Goal: Task Accomplishment & Management: Complete application form

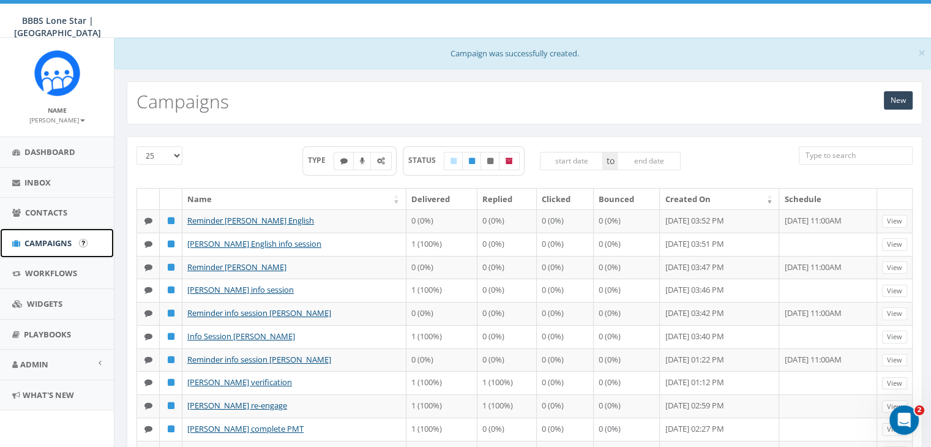
click at [58, 244] on span "Campaigns" at bounding box center [47, 243] width 47 height 11
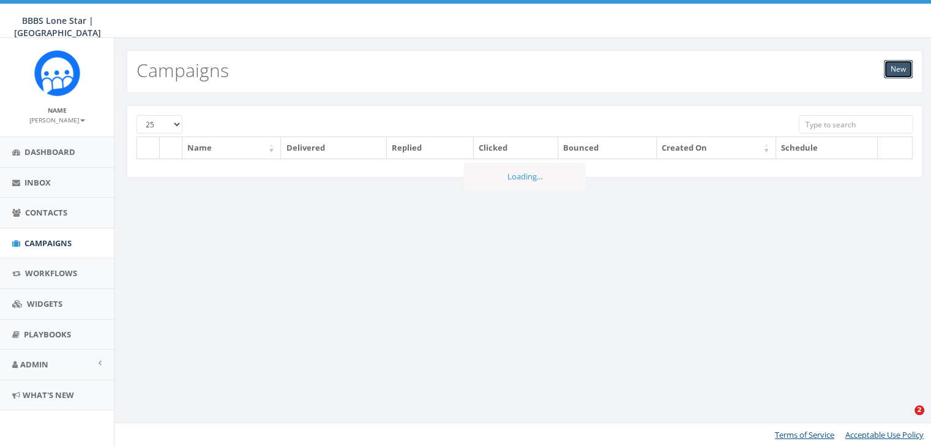
click at [893, 67] on link "New" at bounding box center [898, 69] width 29 height 18
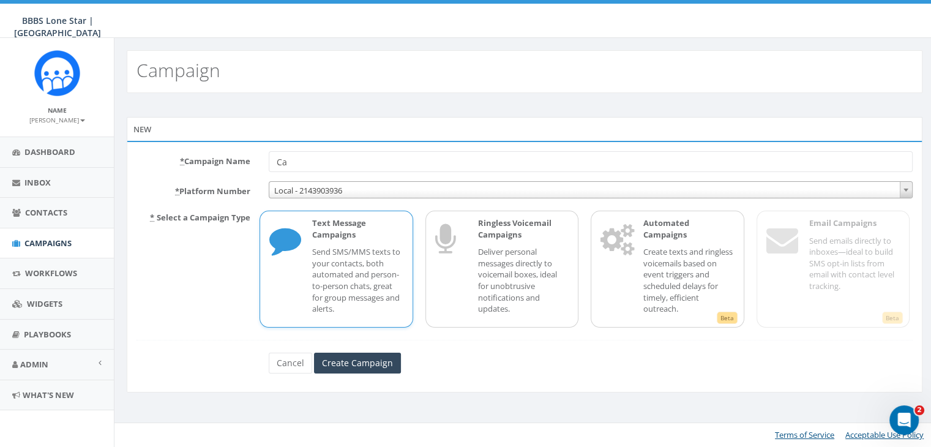
type input "C"
type input "Schedule Interview Sarah Hammers"
click at [366, 243] on div "Text Message Campaigns Send SMS/MMS texts to your contacts, both automated and …" at bounding box center [351, 268] width 103 height 103
click at [378, 366] on input "Create Campaign" at bounding box center [357, 363] width 87 height 21
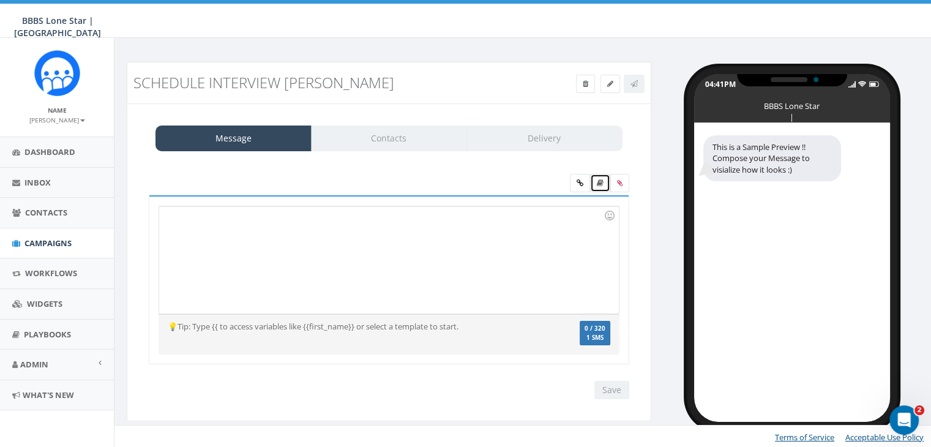
click at [601, 181] on icon at bounding box center [600, 182] width 7 height 7
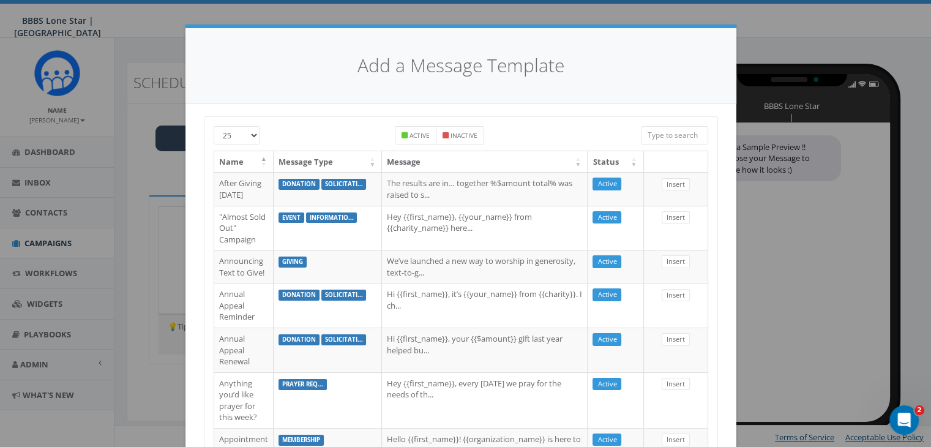
click at [684, 135] on input "search" at bounding box center [674, 135] width 67 height 18
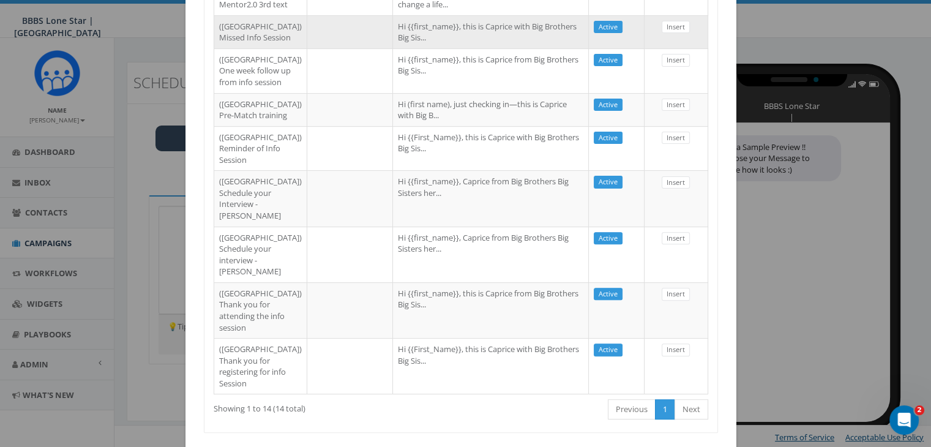
scroll to position [429, 0]
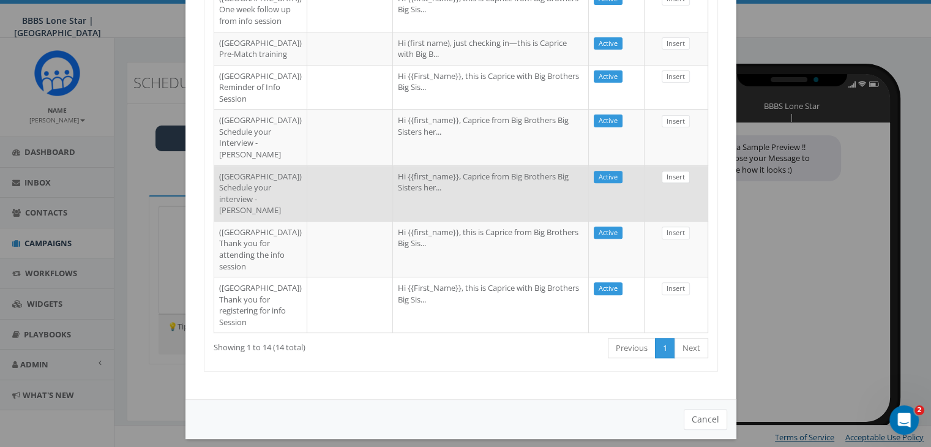
type input "Dallas"
click at [670, 184] on link "Insert" at bounding box center [676, 177] width 28 height 13
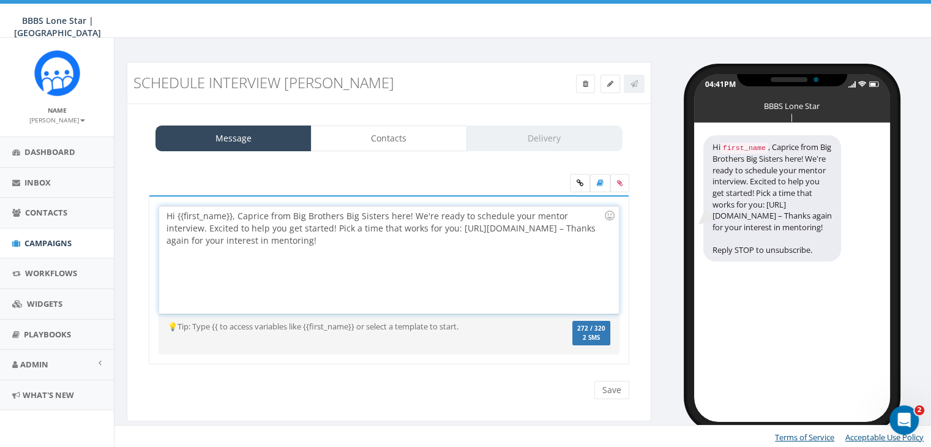
click at [232, 219] on div "Hi {{first_name}}, Caprice from Big Brothers Big Sisters here! We're ready to s…" at bounding box center [388, 259] width 459 height 107
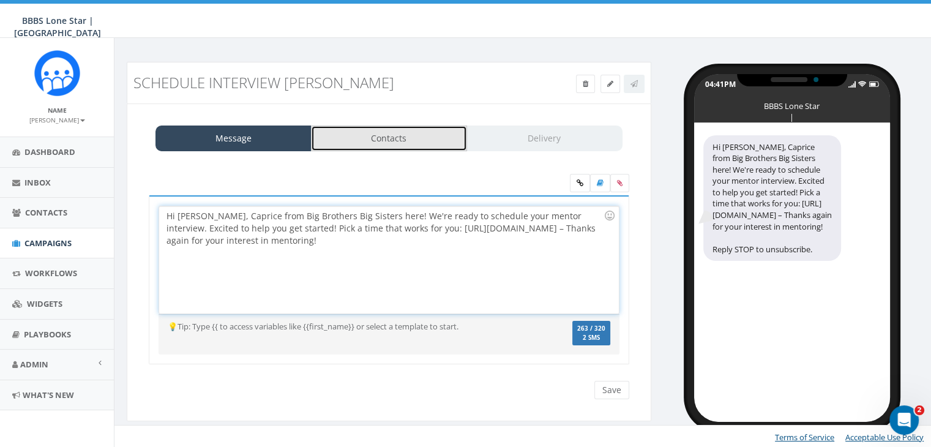
click at [365, 141] on link "Contacts" at bounding box center [389, 139] width 156 height 26
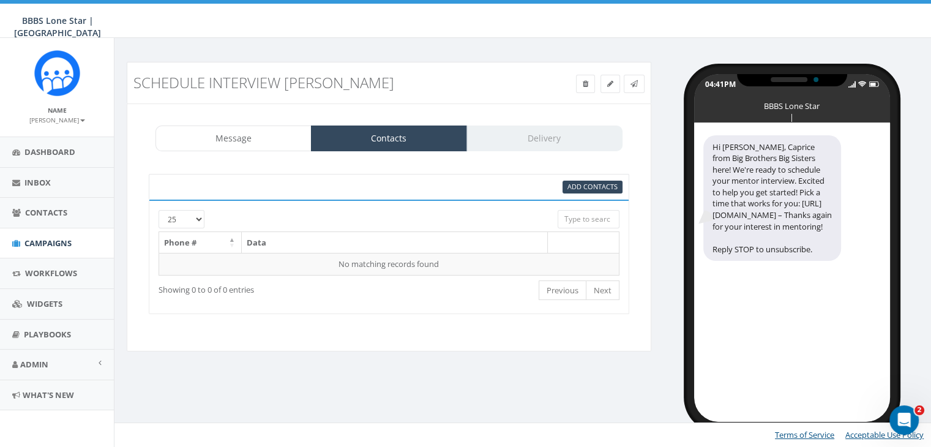
click at [578, 215] on input "search" at bounding box center [588, 219] width 61 height 18
paste input "(704) 999-3018"
type input "(704) 999-3018"
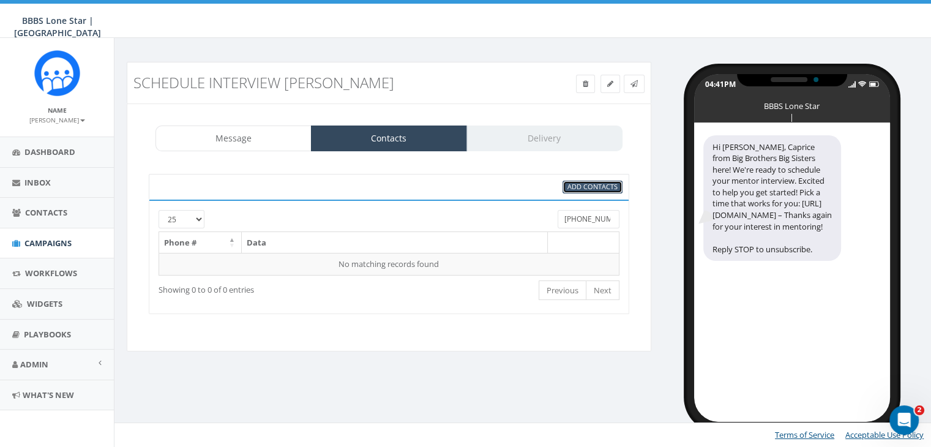
click at [584, 186] on span "Add Contacts" at bounding box center [593, 186] width 50 height 9
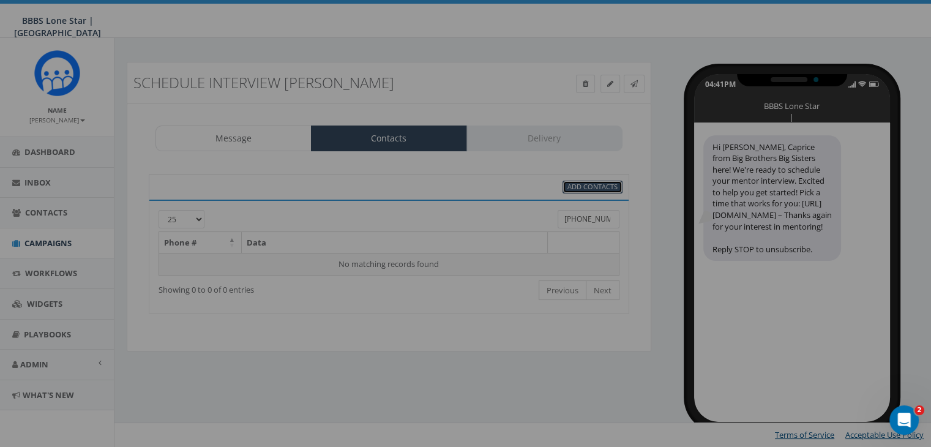
select select
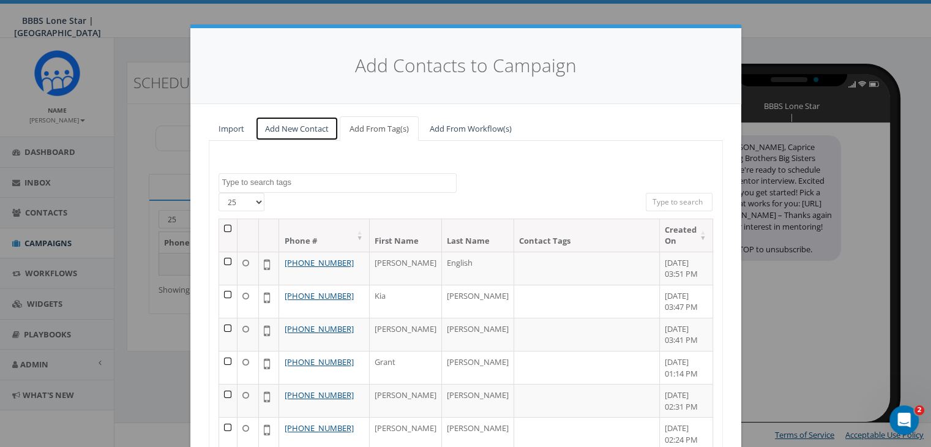
click at [293, 128] on link "Add New Contact" at bounding box center [296, 128] width 83 height 25
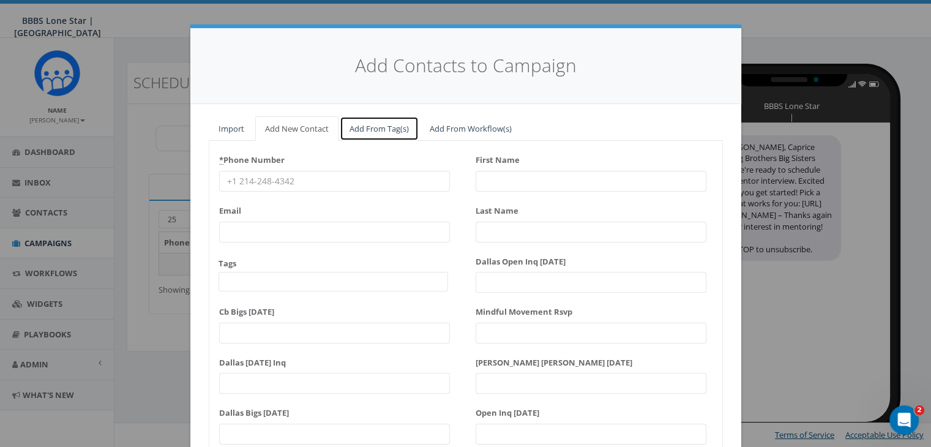
click at [358, 132] on link "Add From Tag(s)" at bounding box center [379, 128] width 79 height 25
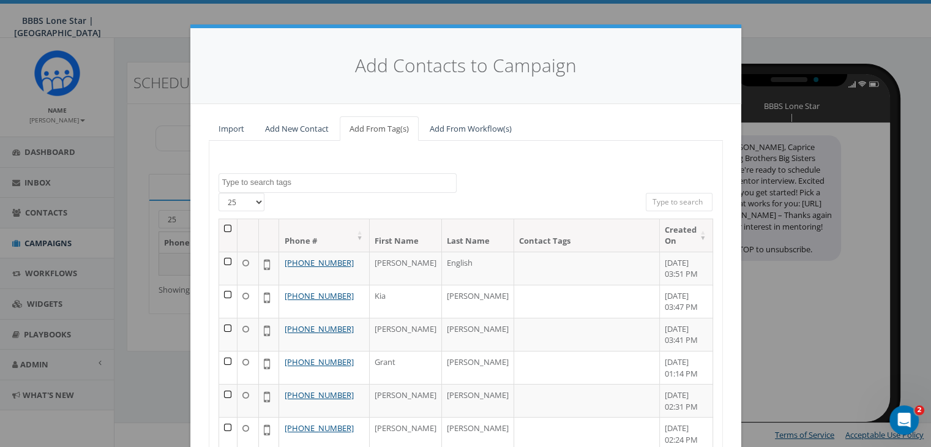
click at [671, 199] on input "search" at bounding box center [679, 202] width 67 height 18
paste input "(704) 999-3018"
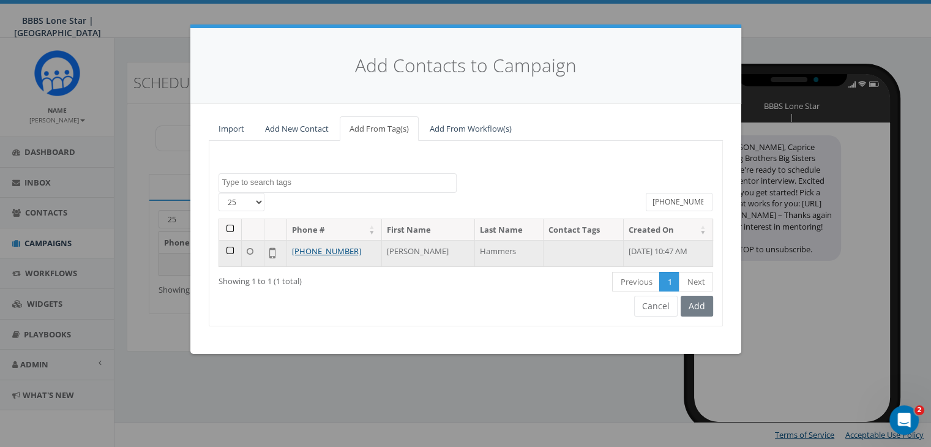
type input "(704) 999-3018"
click at [229, 248] on td at bounding box center [230, 253] width 23 height 26
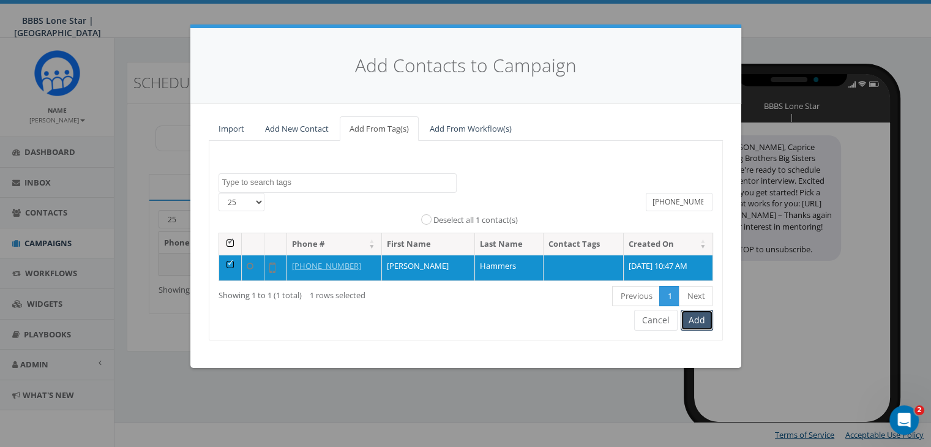
click at [705, 319] on button "Add" at bounding box center [697, 320] width 32 height 21
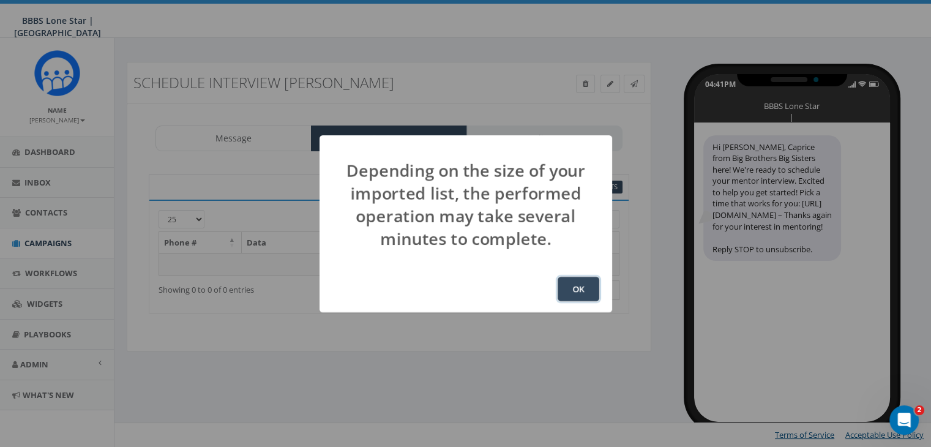
click at [586, 291] on button "OK" at bounding box center [579, 289] width 42 height 24
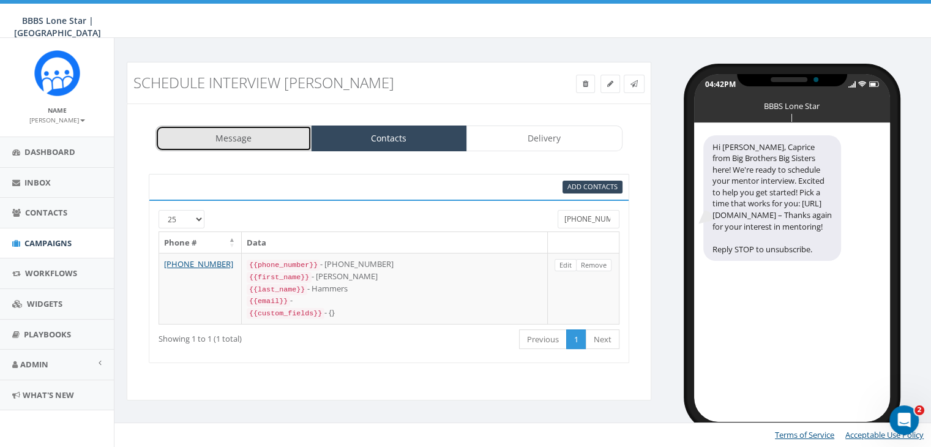
click at [273, 132] on link "Message" at bounding box center [234, 139] width 156 height 26
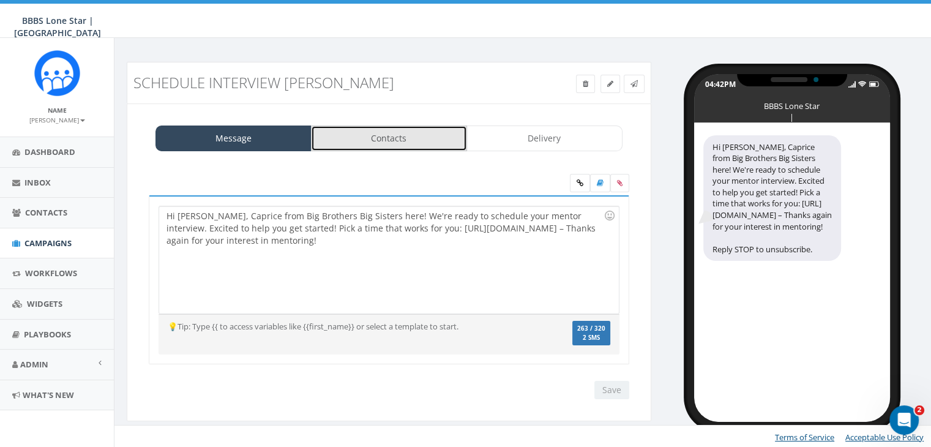
click at [343, 130] on link "Contacts" at bounding box center [389, 139] width 156 height 26
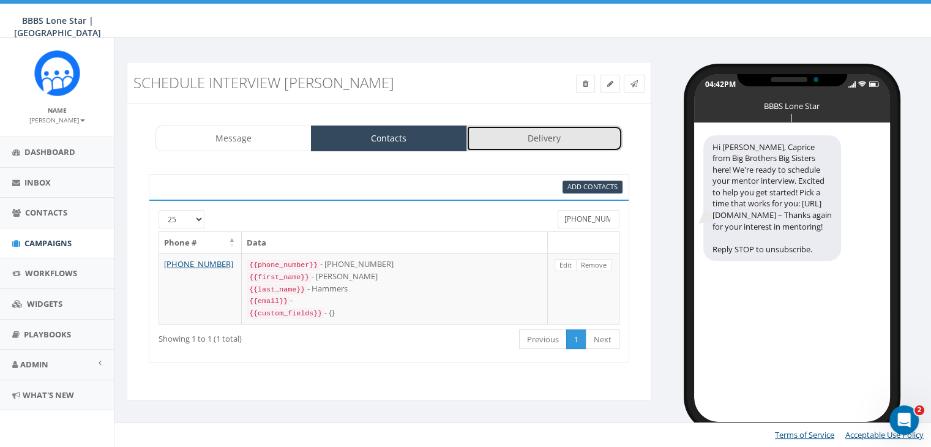
click at [505, 137] on link "Delivery" at bounding box center [545, 139] width 156 height 26
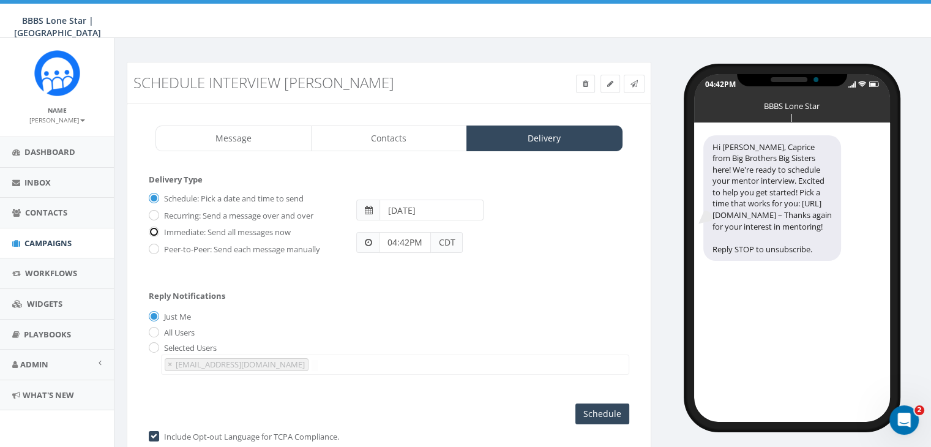
click at [149, 229] on input "Immediate: Send all messages now" at bounding box center [153, 233] width 8 height 8
radio input "true"
click at [613, 412] on input "Send Now" at bounding box center [601, 414] width 58 height 21
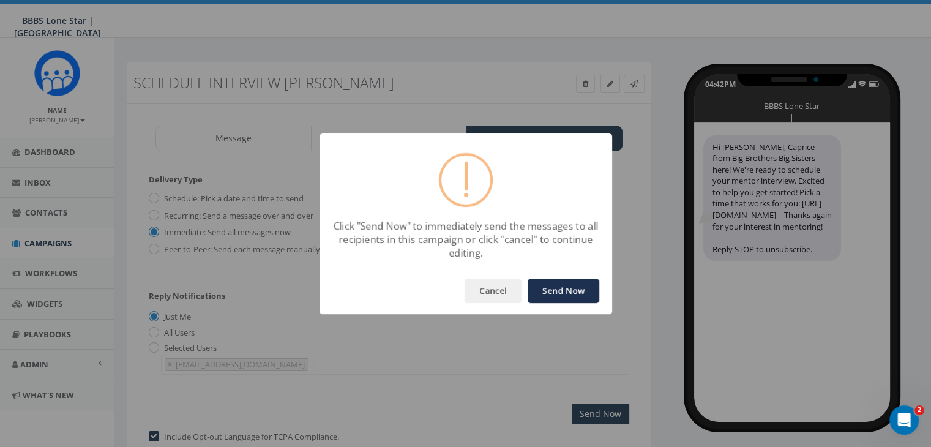
click at [571, 291] on button "Send Now" at bounding box center [564, 291] width 72 height 24
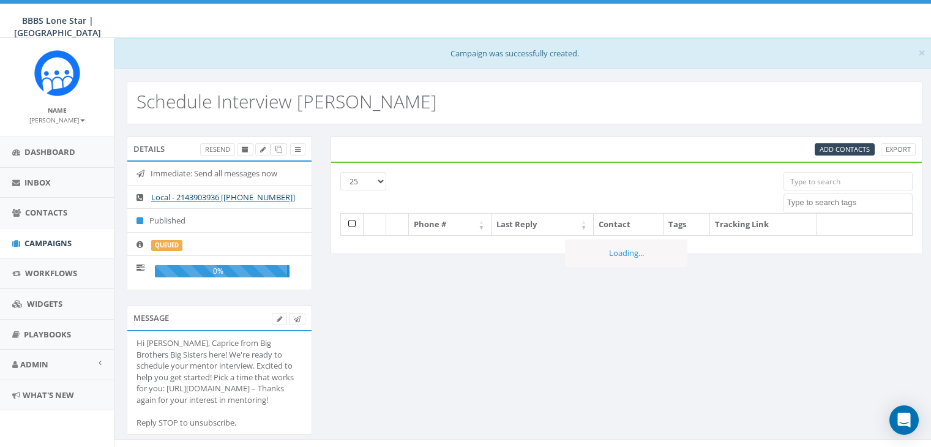
select select
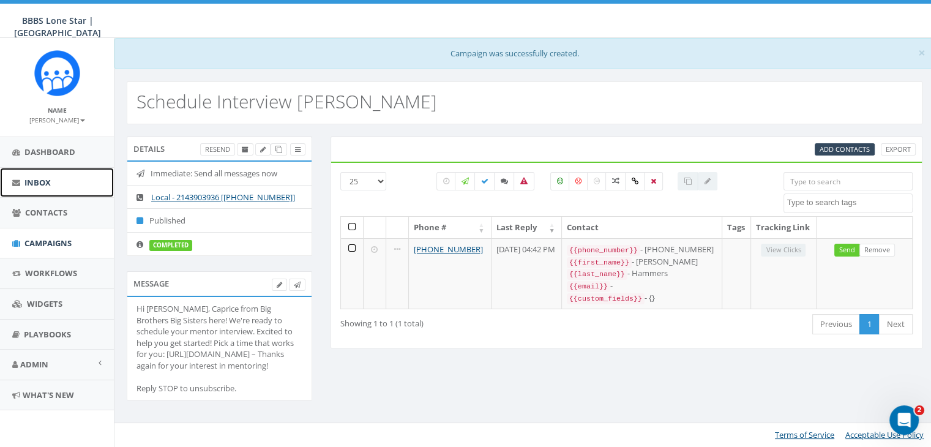
click at [39, 181] on span "Inbox" at bounding box center [37, 182] width 26 height 11
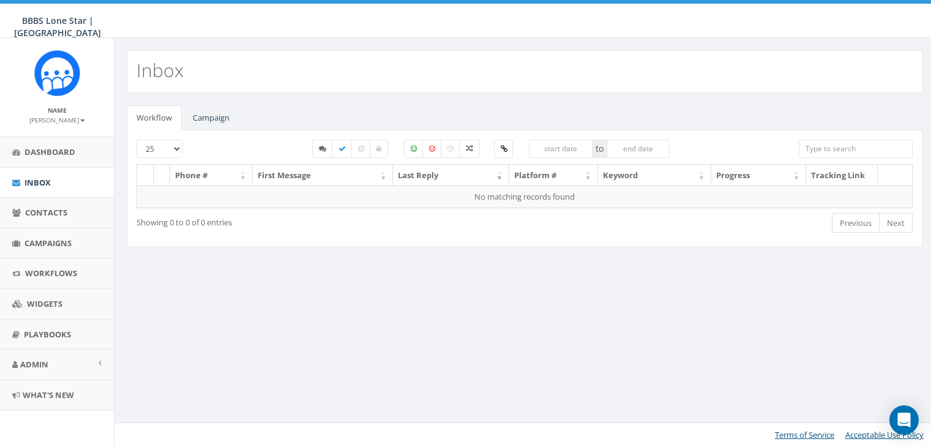
select select
click at [203, 116] on link "Campaign" at bounding box center [211, 117] width 56 height 25
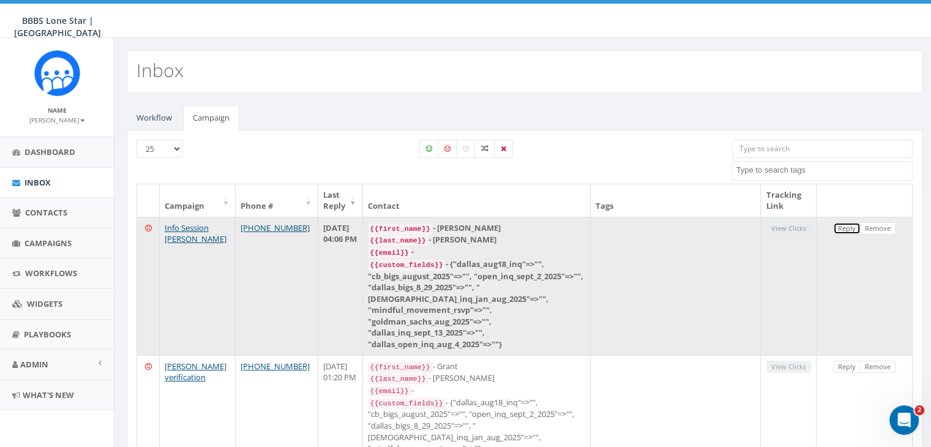
click at [845, 227] on link "Reply" at bounding box center [847, 228] width 28 height 13
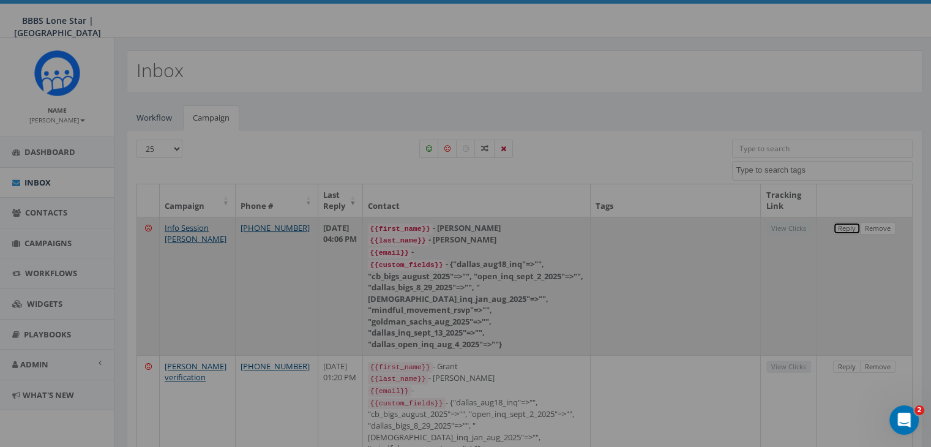
select select
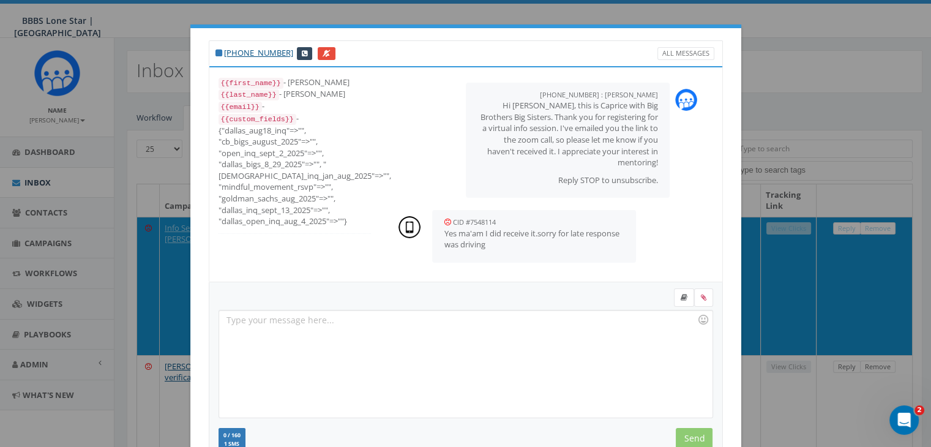
click at [307, 321] on div at bounding box center [465, 363] width 493 height 107
click at [693, 433] on input "Send" at bounding box center [694, 438] width 37 height 21
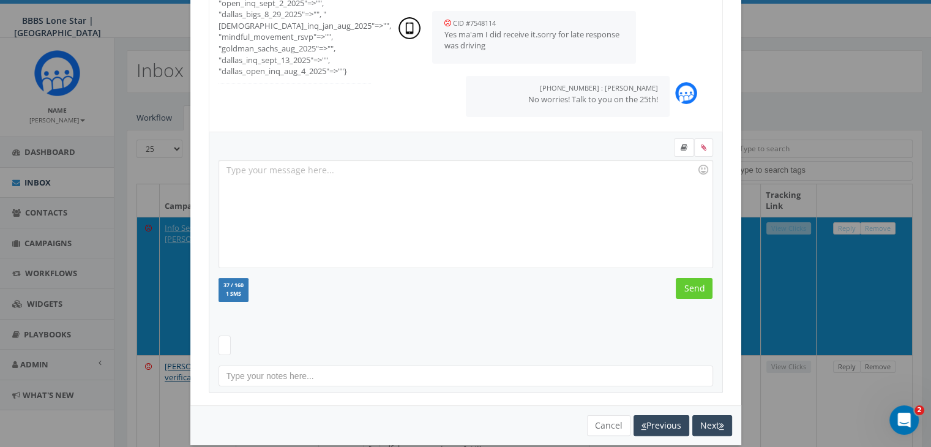
scroll to position [164, 0]
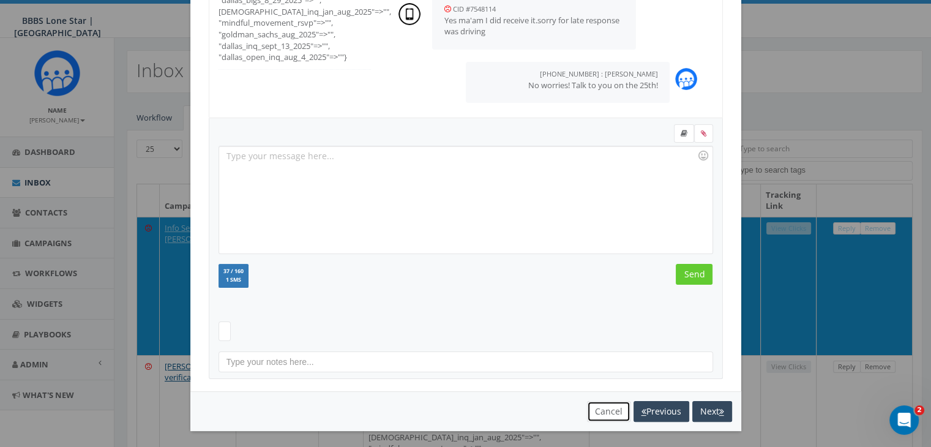
click at [601, 417] on button "Cancel" at bounding box center [608, 411] width 43 height 21
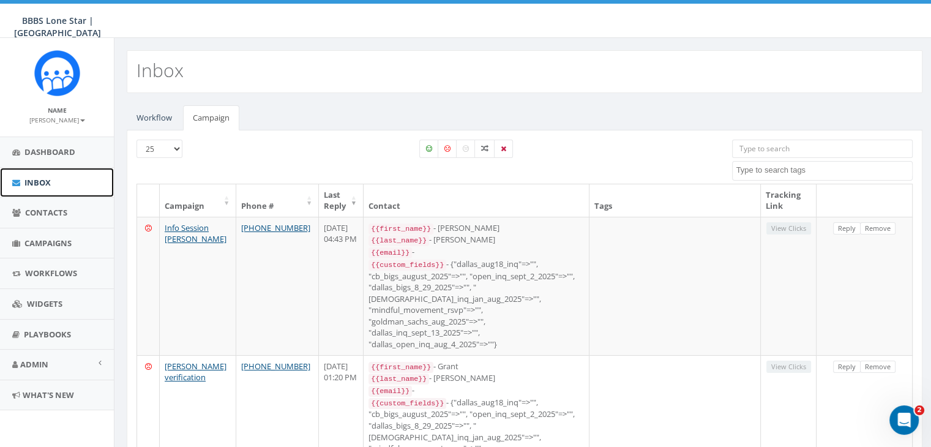
click at [38, 178] on span "Inbox" at bounding box center [37, 182] width 26 height 11
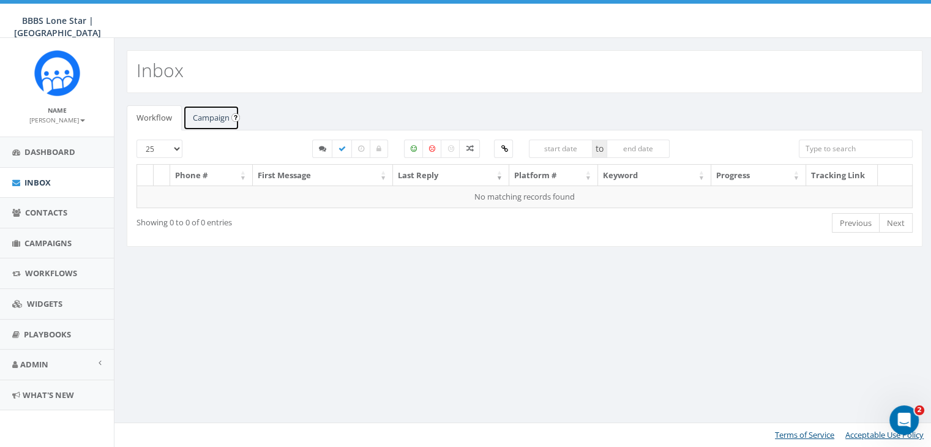
click at [209, 115] on link "Campaign" at bounding box center [211, 117] width 56 height 25
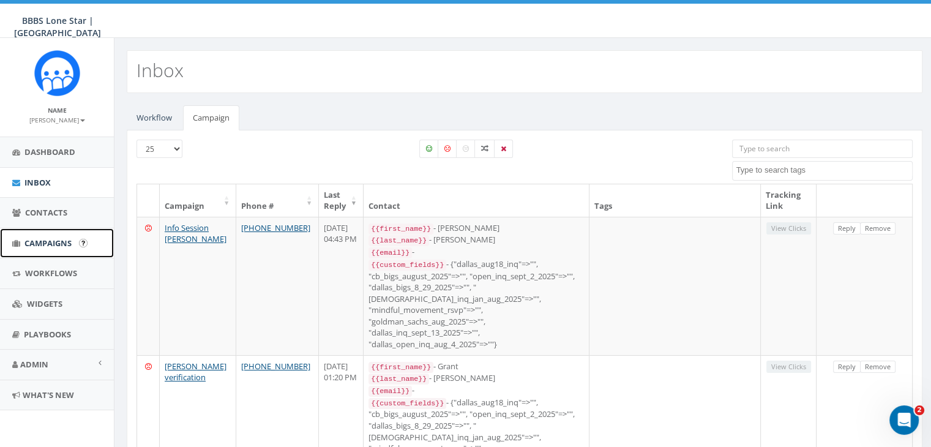
click at [38, 246] on span "Campaigns" at bounding box center [47, 243] width 47 height 11
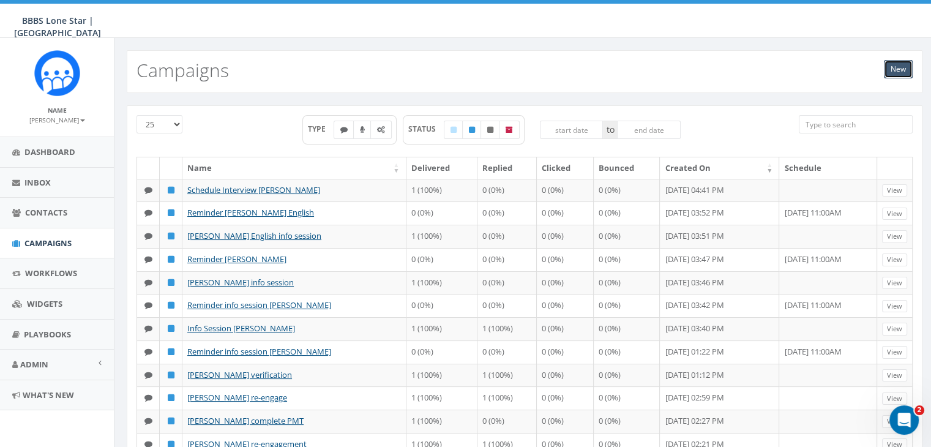
click at [893, 73] on link "New" at bounding box center [898, 69] width 29 height 18
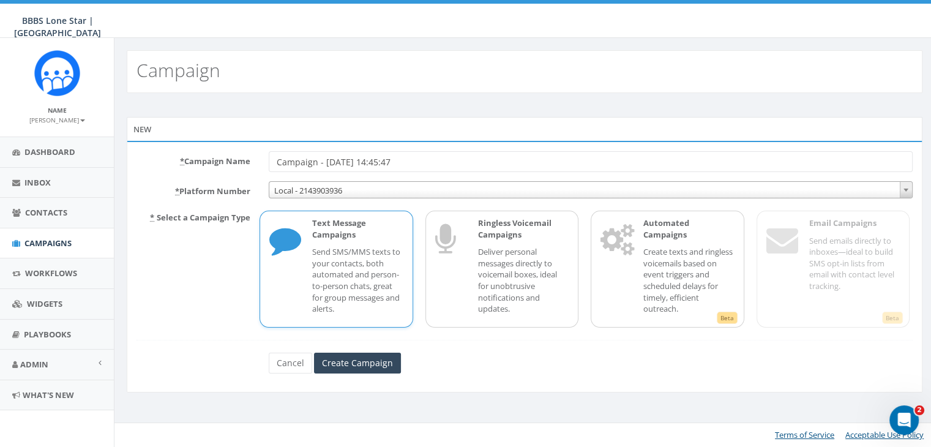
drag, startPoint x: 407, startPoint y: 160, endPoint x: 223, endPoint y: 172, distance: 184.7
click at [223, 172] on form "* Campaign Name Campaign - [DATE] 14:45:47 * Platform Number Local - 2143903936…" at bounding box center [525, 262] width 776 height 222
type input "[PERSON_NAME] Schedule interview"
click at [338, 258] on p "Send SMS/MMS texts to your contacts, both automated and person-to-person chats,…" at bounding box center [357, 280] width 91 height 68
click at [386, 359] on input "Create Campaign" at bounding box center [357, 363] width 87 height 21
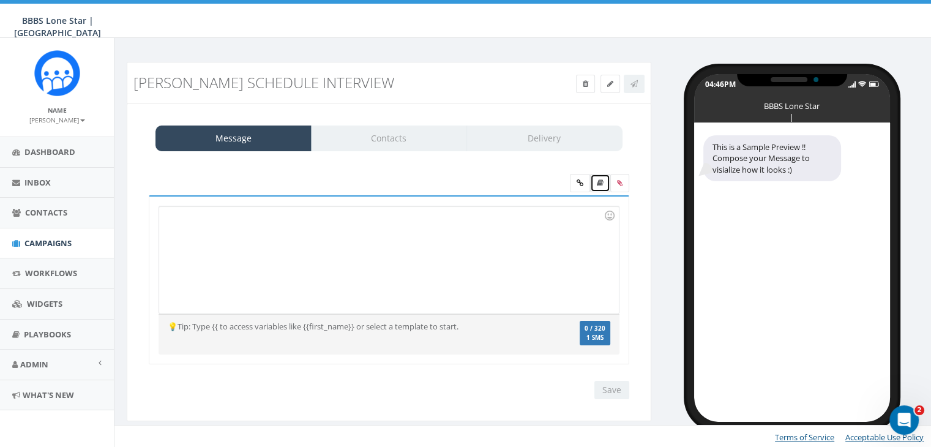
click at [600, 179] on icon at bounding box center [600, 182] width 7 height 7
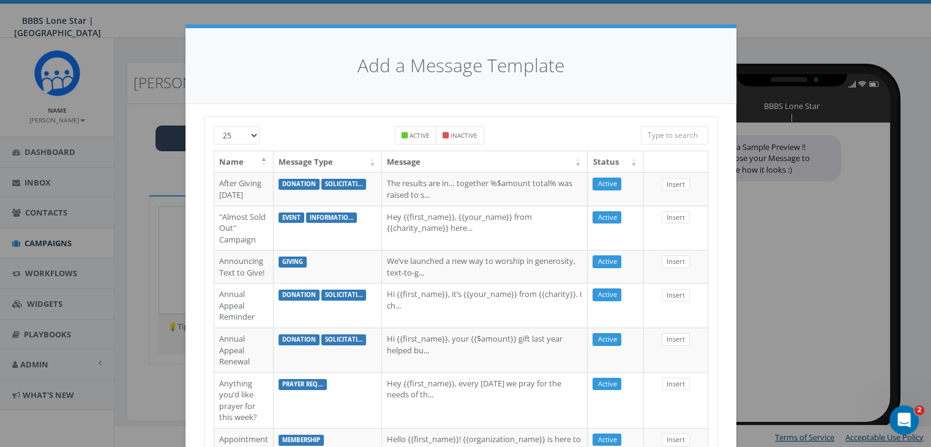
click at [669, 132] on input "search" at bounding box center [674, 135] width 67 height 18
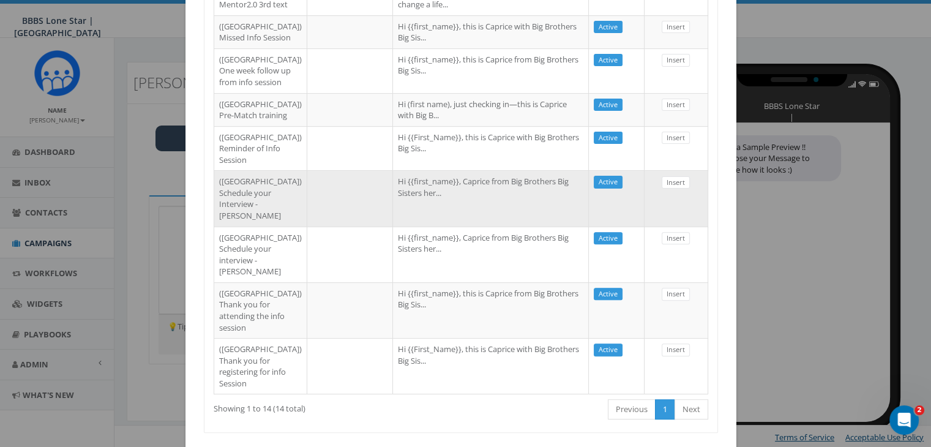
scroll to position [490, 0]
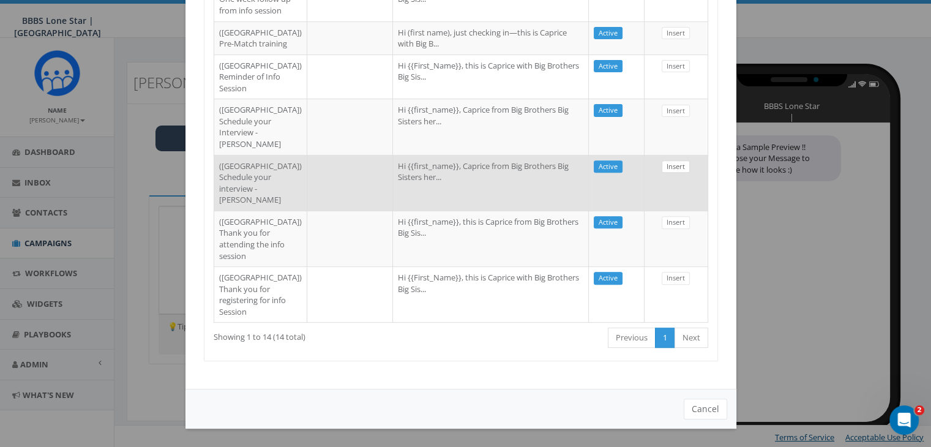
type input "Dallas"
click at [669, 173] on link "Insert" at bounding box center [676, 166] width 28 height 13
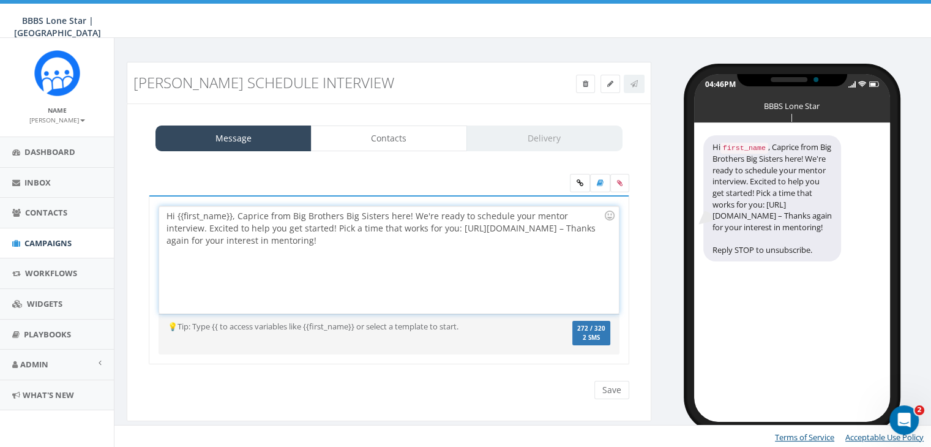
click at [230, 212] on div "Hi {{first_name}}, Caprice from Big Brothers Big Sisters here! We're ready to s…" at bounding box center [388, 259] width 459 height 107
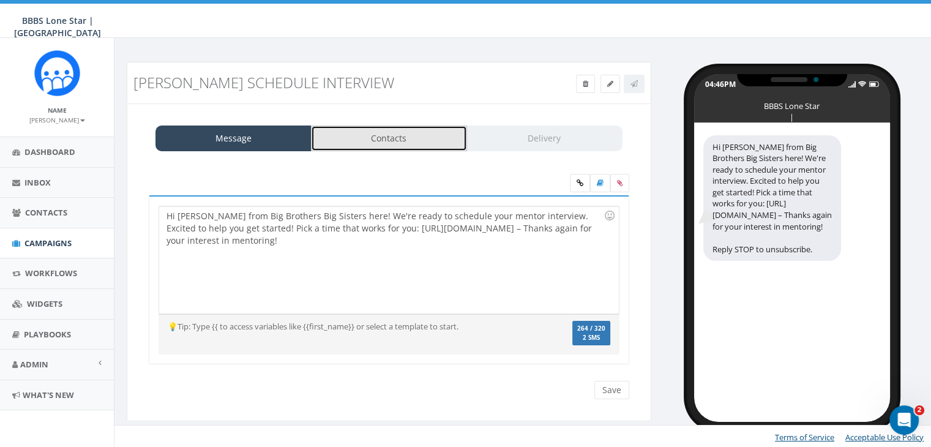
click at [370, 143] on link "Contacts" at bounding box center [389, 139] width 156 height 26
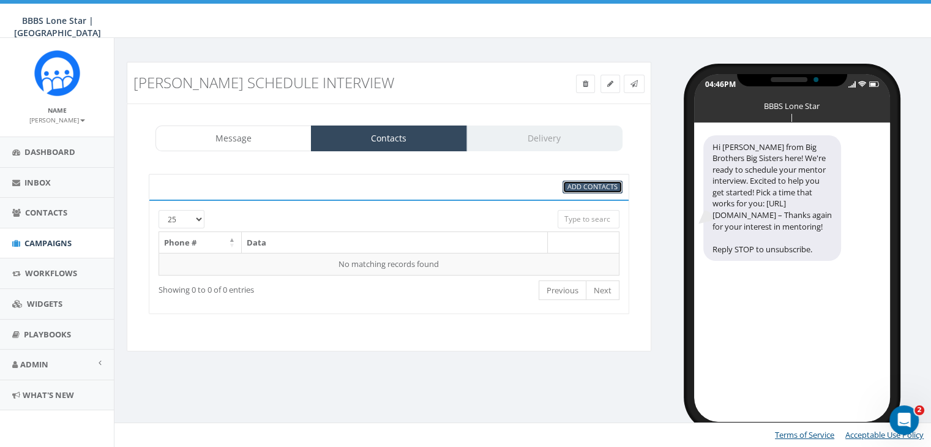
click at [593, 186] on span "Add Contacts" at bounding box center [593, 186] width 50 height 9
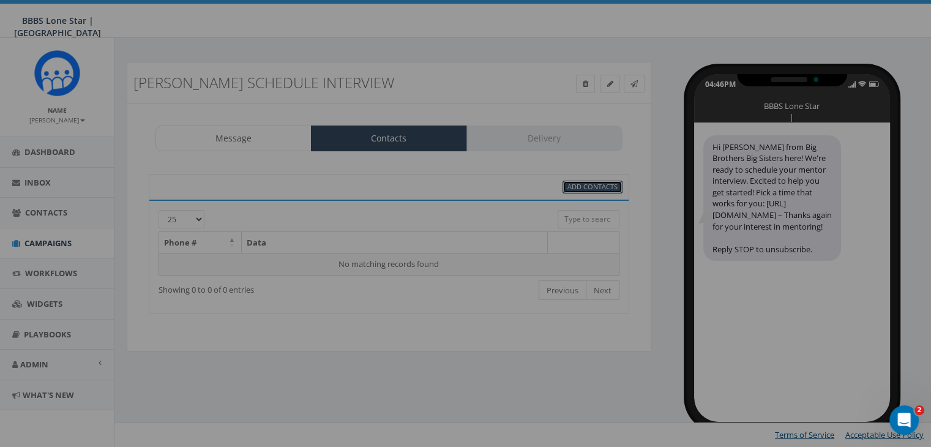
select select
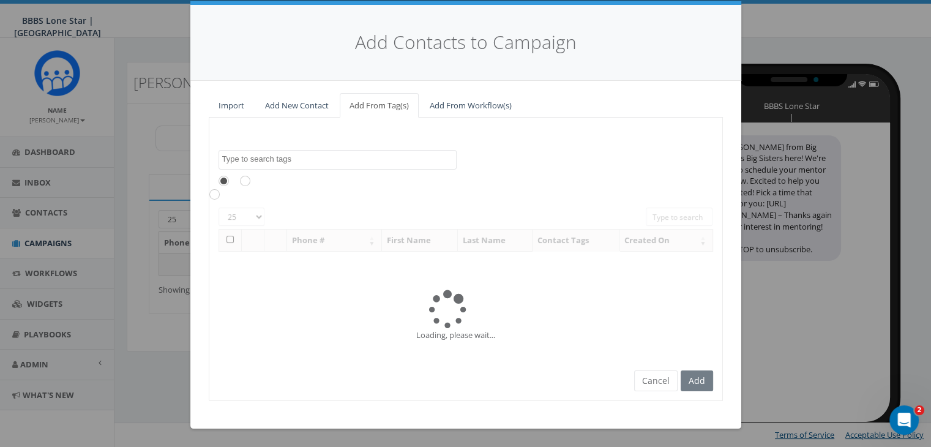
scroll to position [0, 0]
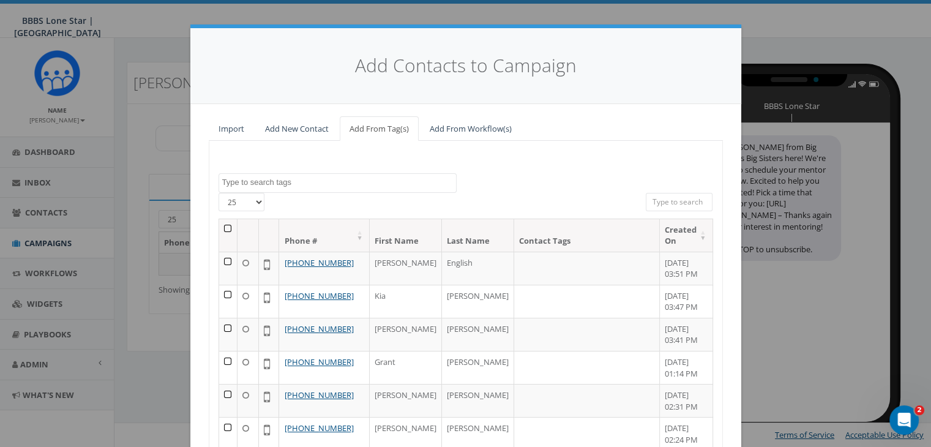
click at [652, 197] on input "search" at bounding box center [679, 202] width 67 height 18
paste input "(817) 992-2018"
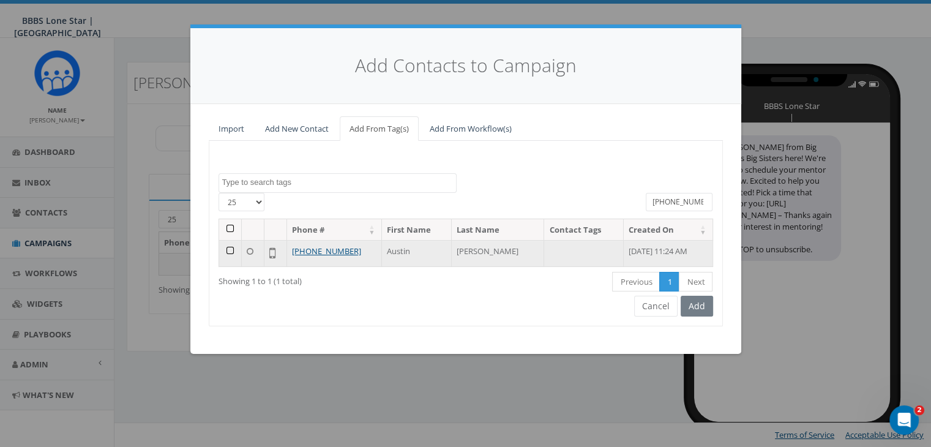
type input "(817) 992-2018"
click at [231, 249] on td at bounding box center [230, 253] width 23 height 26
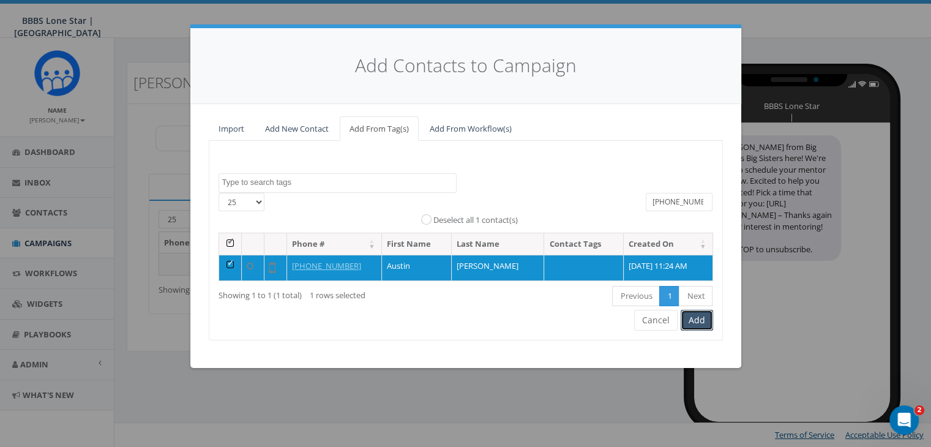
click at [693, 317] on button "Add" at bounding box center [697, 320] width 32 height 21
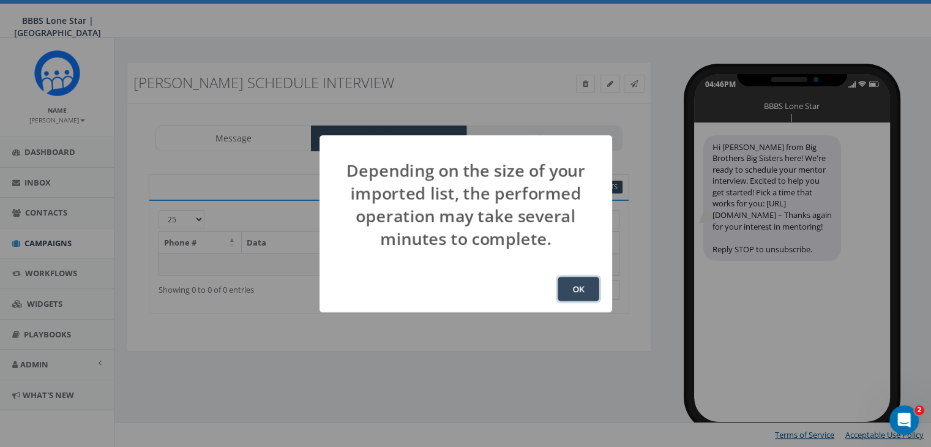
click at [581, 284] on button "OK" at bounding box center [579, 289] width 42 height 24
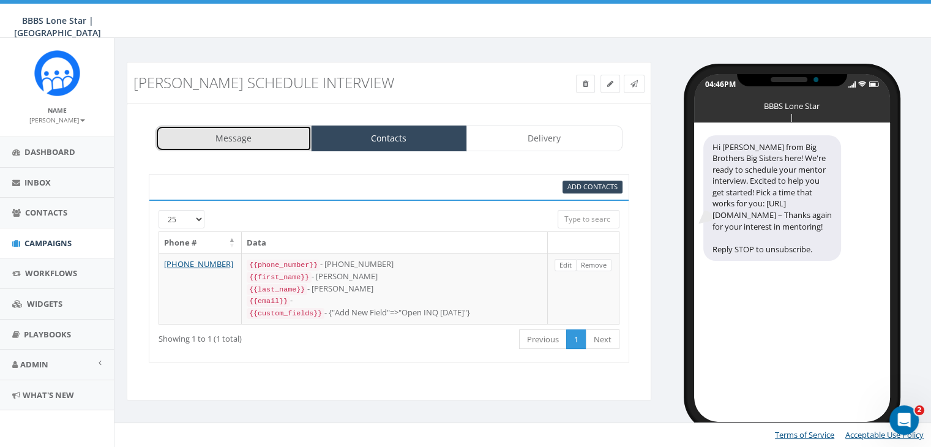
click at [249, 143] on link "Message" at bounding box center [234, 139] width 156 height 26
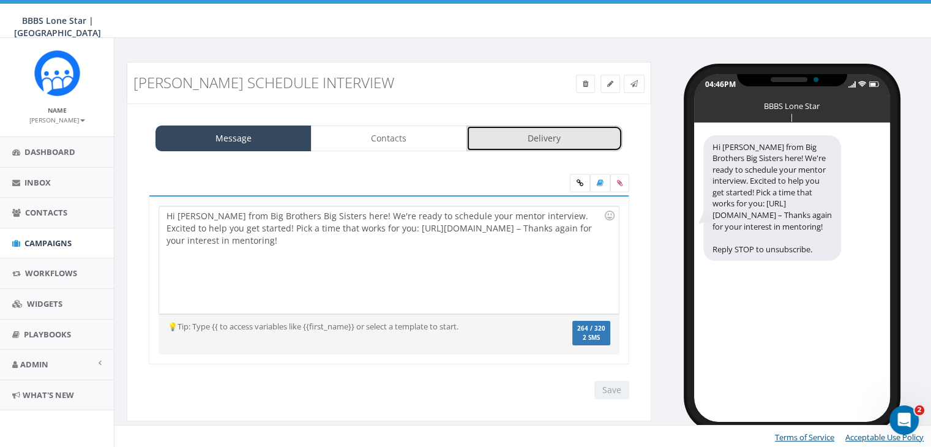
click at [547, 134] on link "Delivery" at bounding box center [545, 139] width 156 height 26
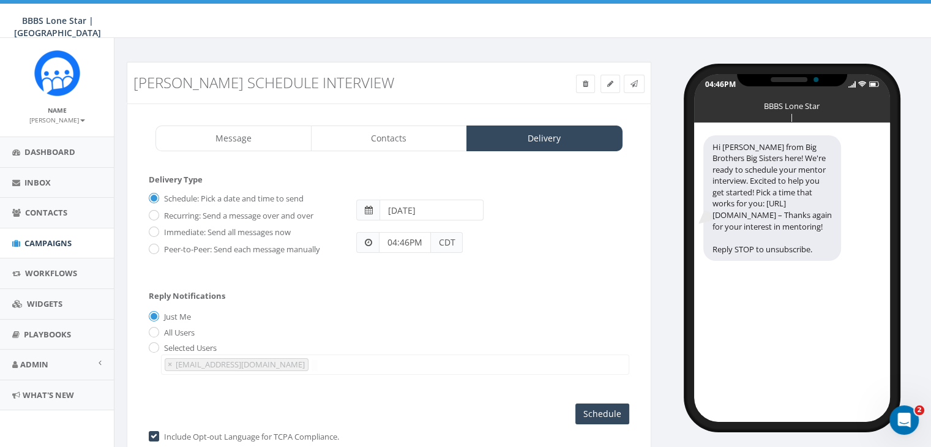
click at [161, 227] on label "Immediate: Send all messages now" at bounding box center [226, 233] width 130 height 12
click at [153, 229] on input "Immediate: Send all messages now" at bounding box center [153, 233] width 8 height 8
radio input "true"
click at [605, 404] on input "Send Now" at bounding box center [601, 414] width 58 height 21
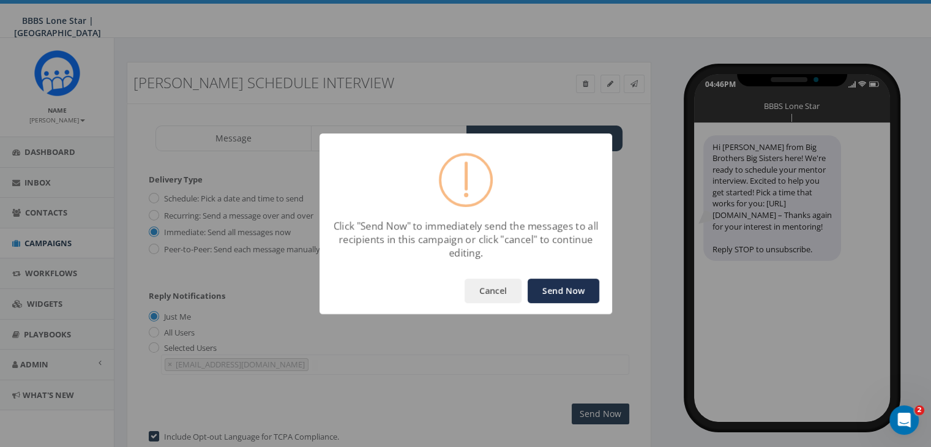
click at [553, 287] on button "Send Now" at bounding box center [564, 291] width 72 height 24
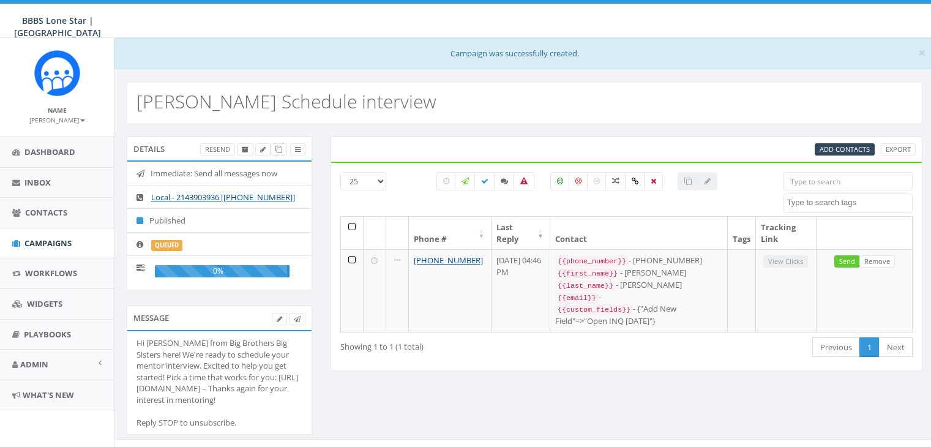
select select
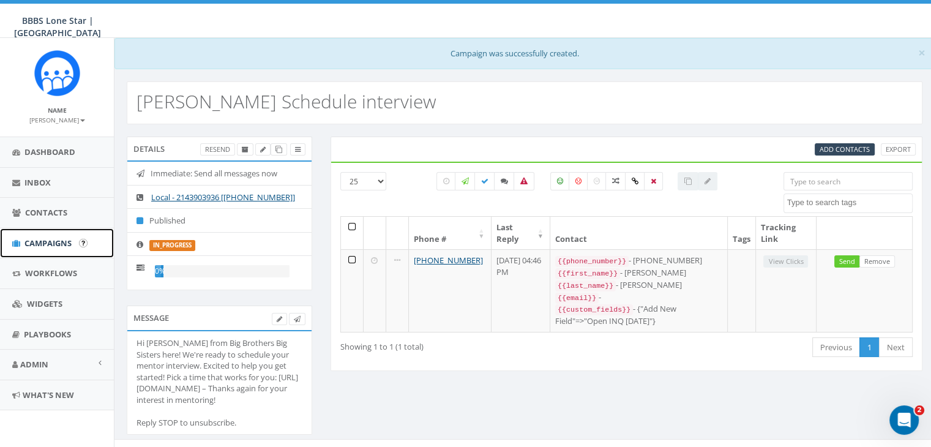
click at [48, 241] on span "Campaigns" at bounding box center [47, 243] width 47 height 11
